Goal: Check status

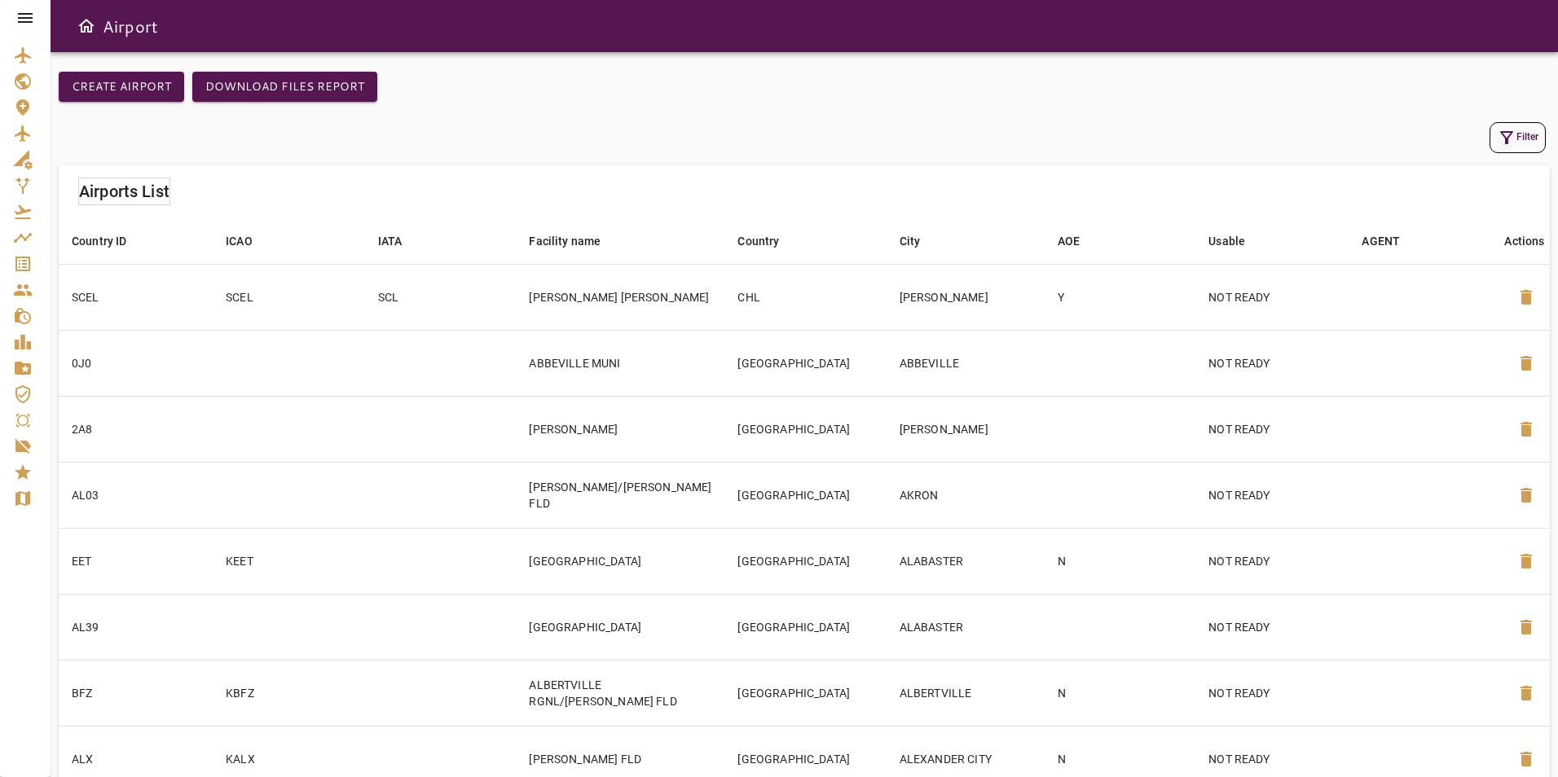
click at [21, 26] on icon at bounding box center [25, 18] width 20 height 20
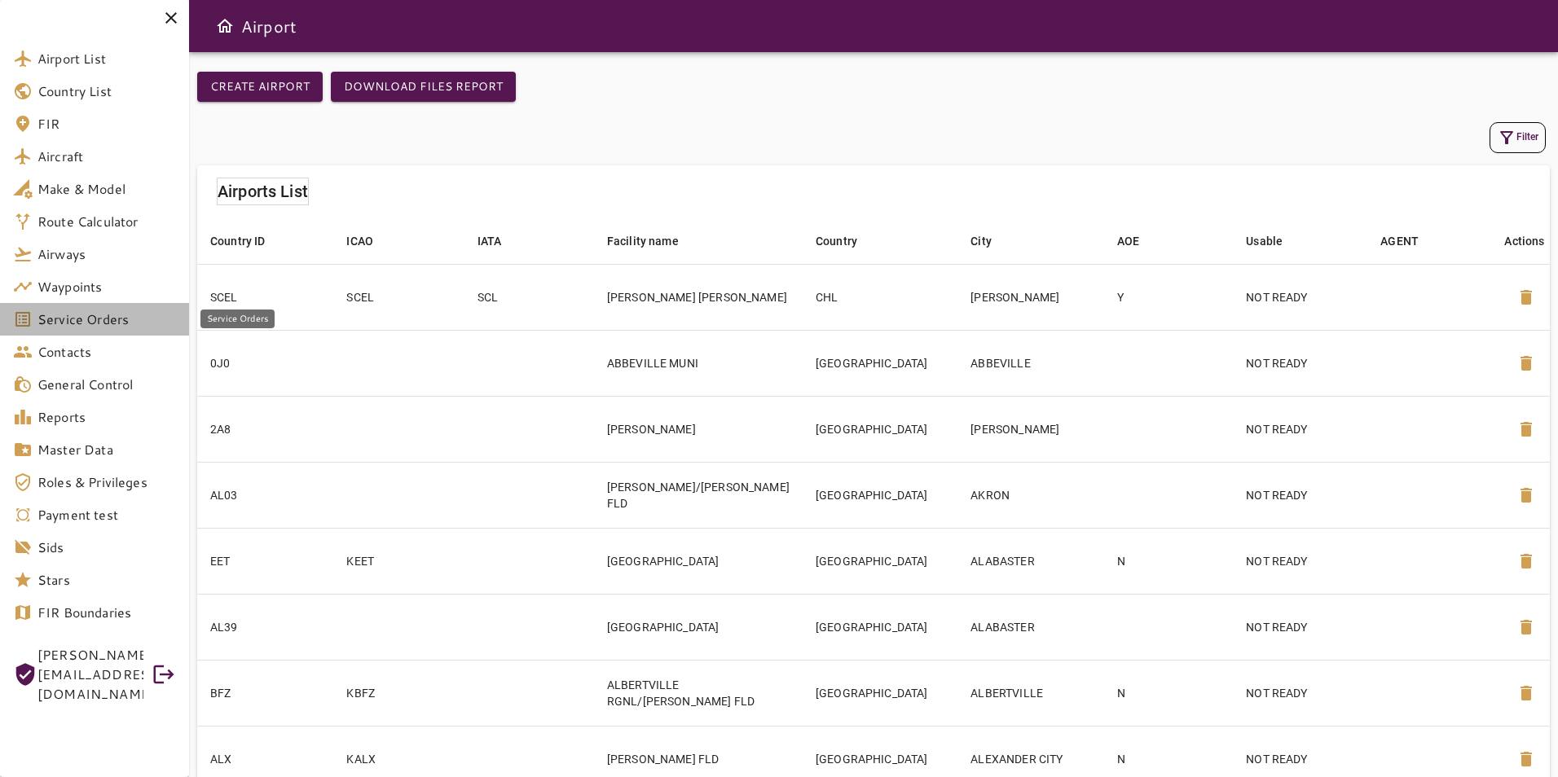
click at [78, 327] on span "Service Orders" at bounding box center [106, 320] width 139 height 20
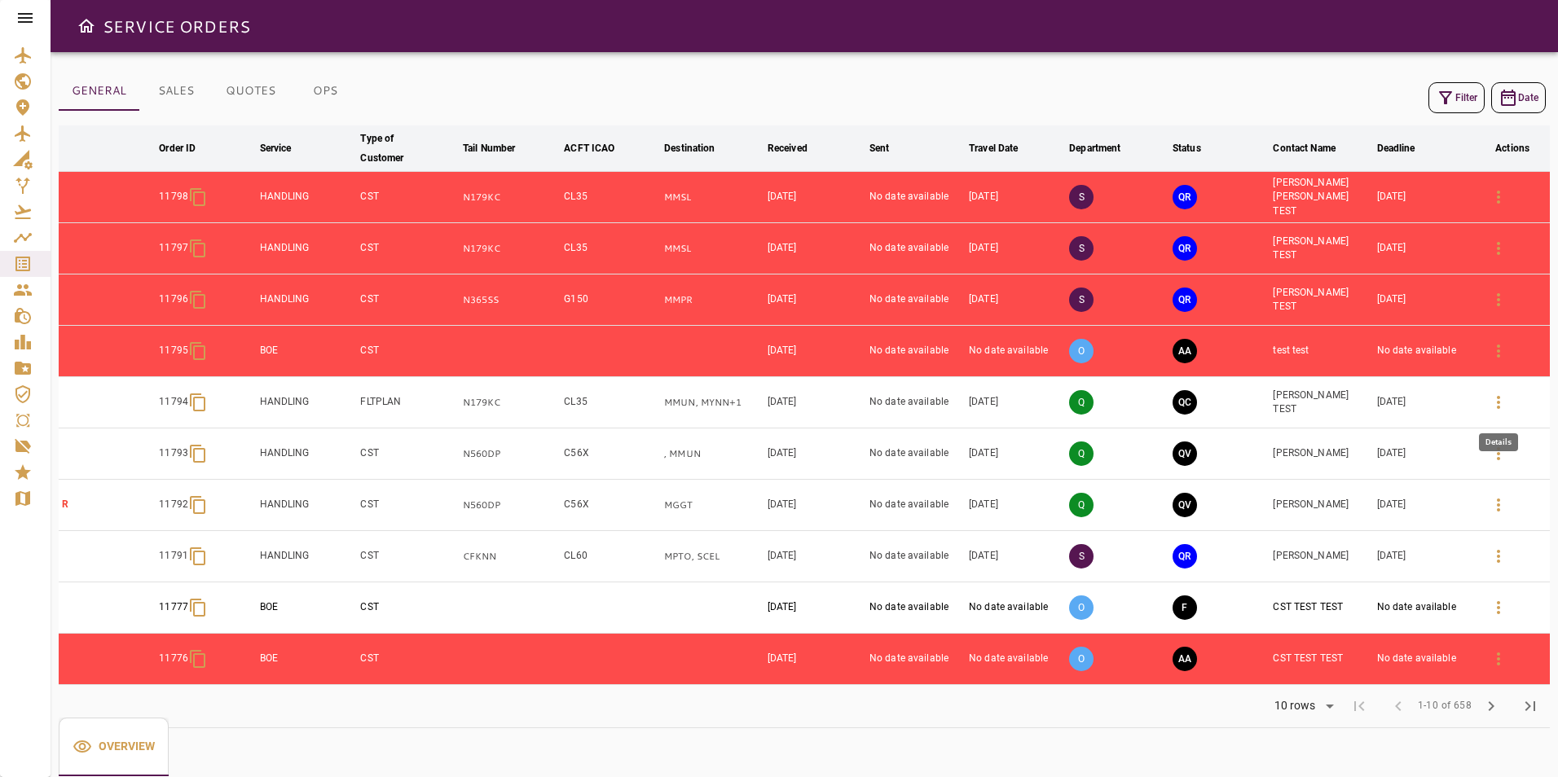
click at [1501, 405] on icon "button" at bounding box center [1499, 403] width 20 height 20
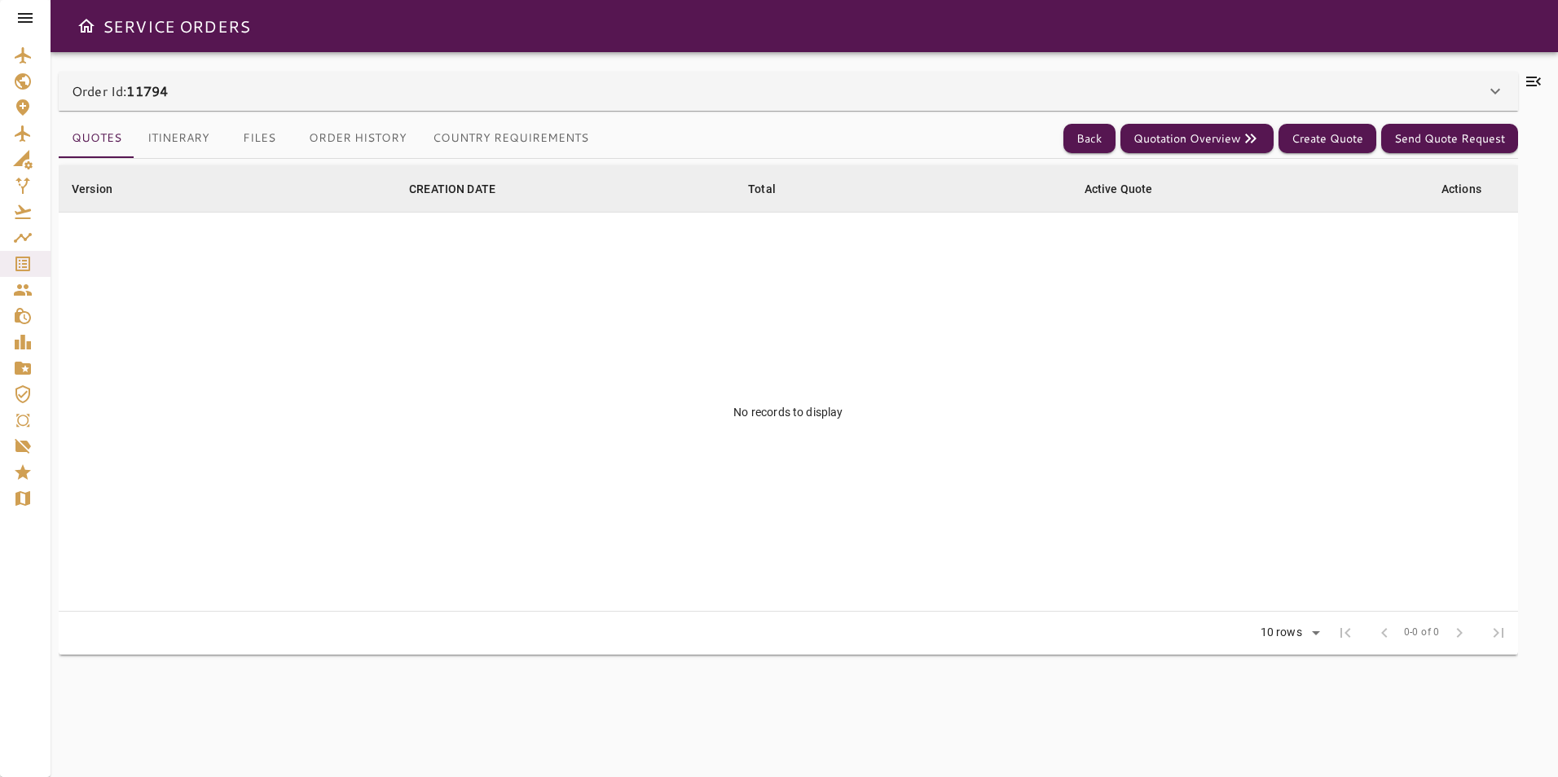
click at [706, 86] on div "Order Id: 11794" at bounding box center [779, 91] width 1414 height 20
